Goal: Task Accomplishment & Management: Manage account settings

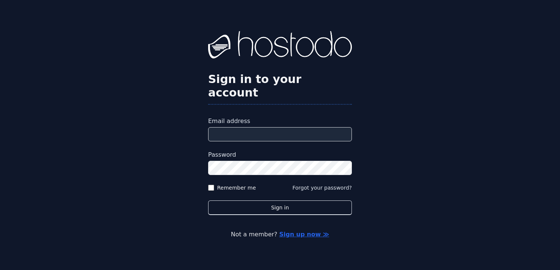
type input "**********"
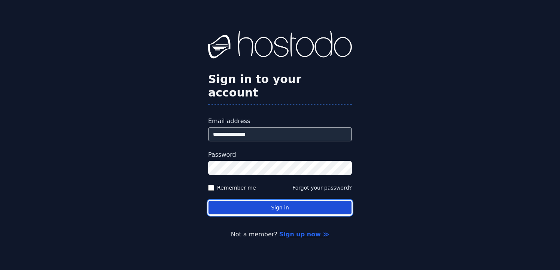
click at [289, 202] on button "Sign in" at bounding box center [280, 208] width 144 height 15
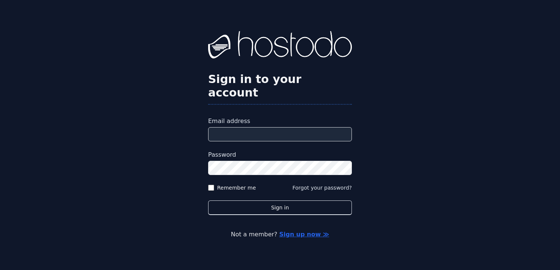
type input "**********"
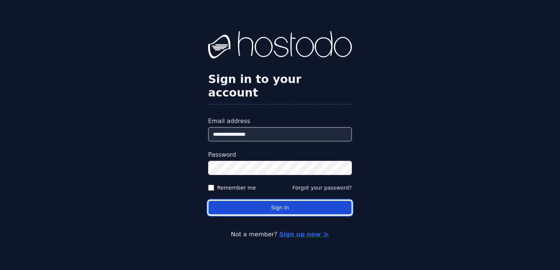
click at [284, 201] on button "Sign in" at bounding box center [280, 208] width 144 height 15
